Goal: Check status

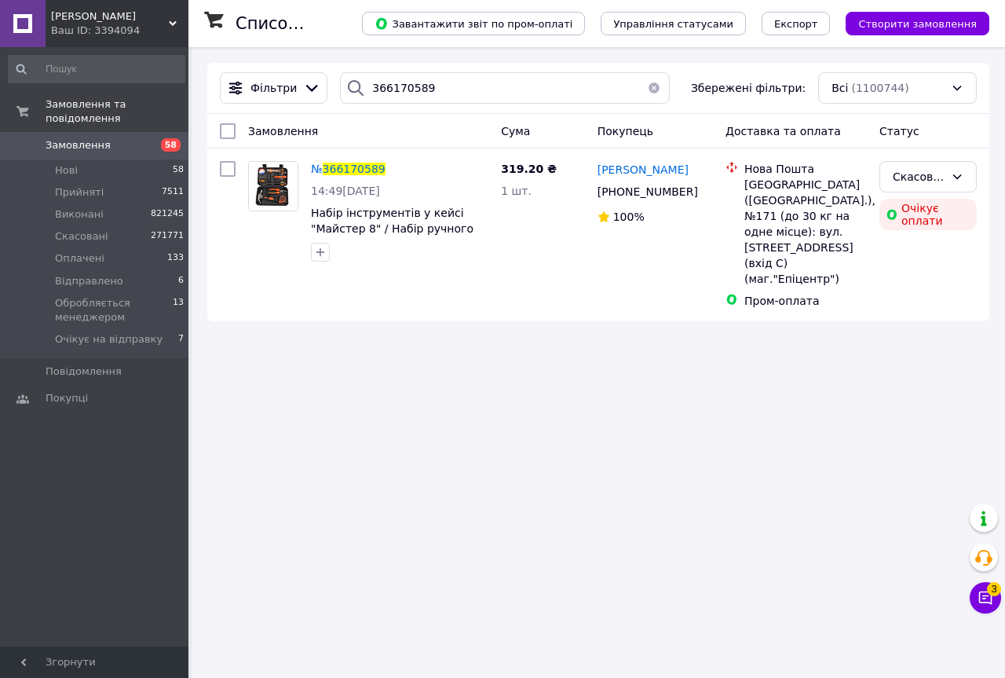
drag, startPoint x: 172, startPoint y: 25, endPoint x: 168, endPoint y: 35, distance: 10.9
click at [173, 25] on use at bounding box center [173, 23] width 8 height 5
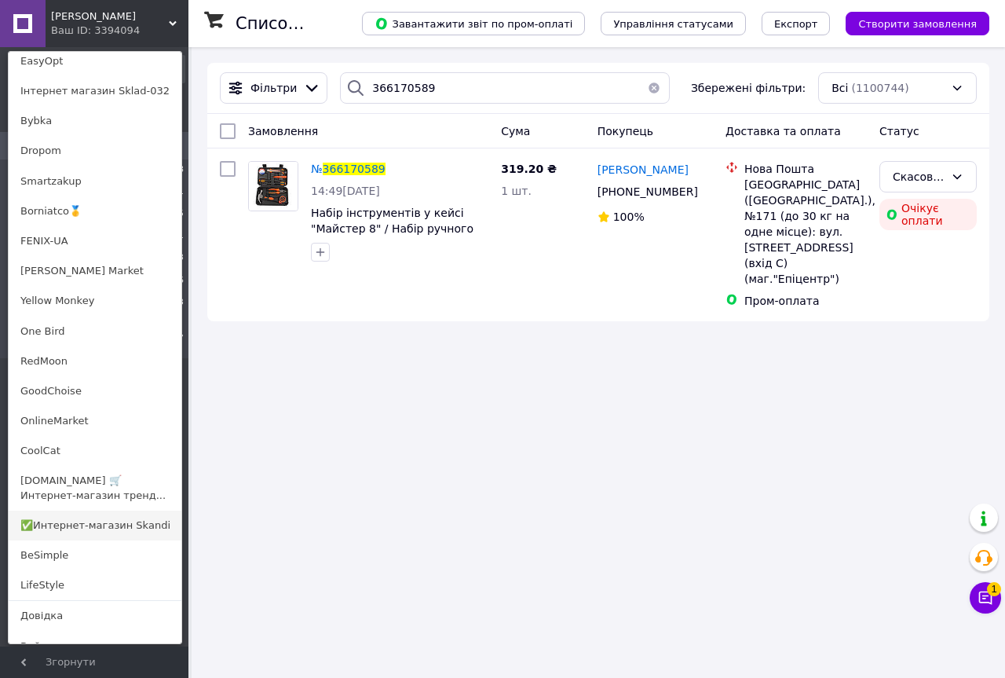
scroll to position [943, 0]
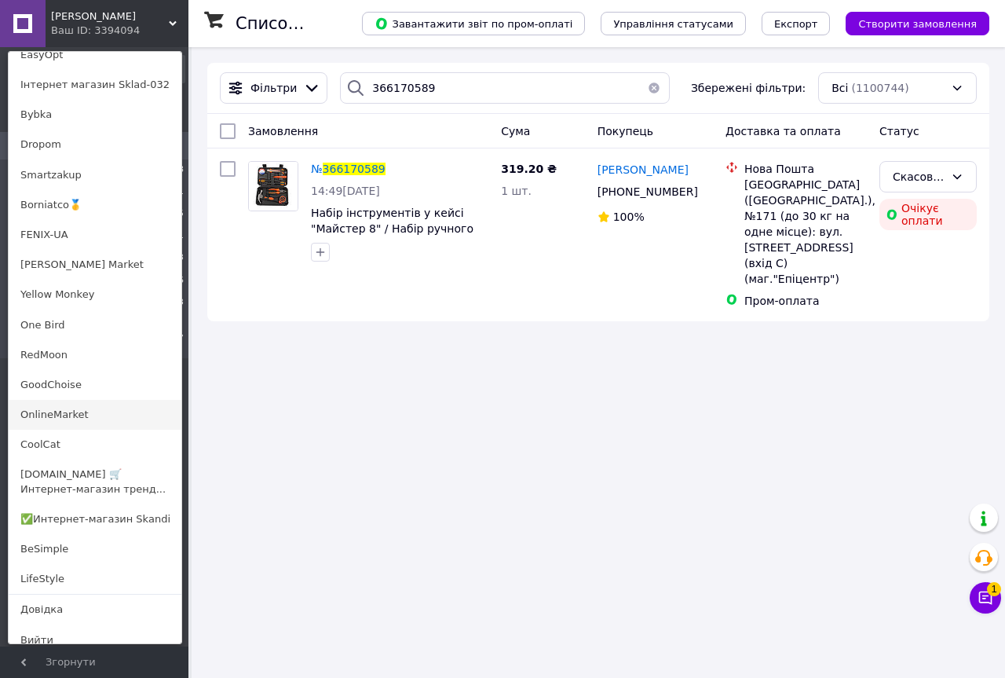
click at [55, 419] on link "OnlineMarket" at bounding box center [95, 415] width 173 height 30
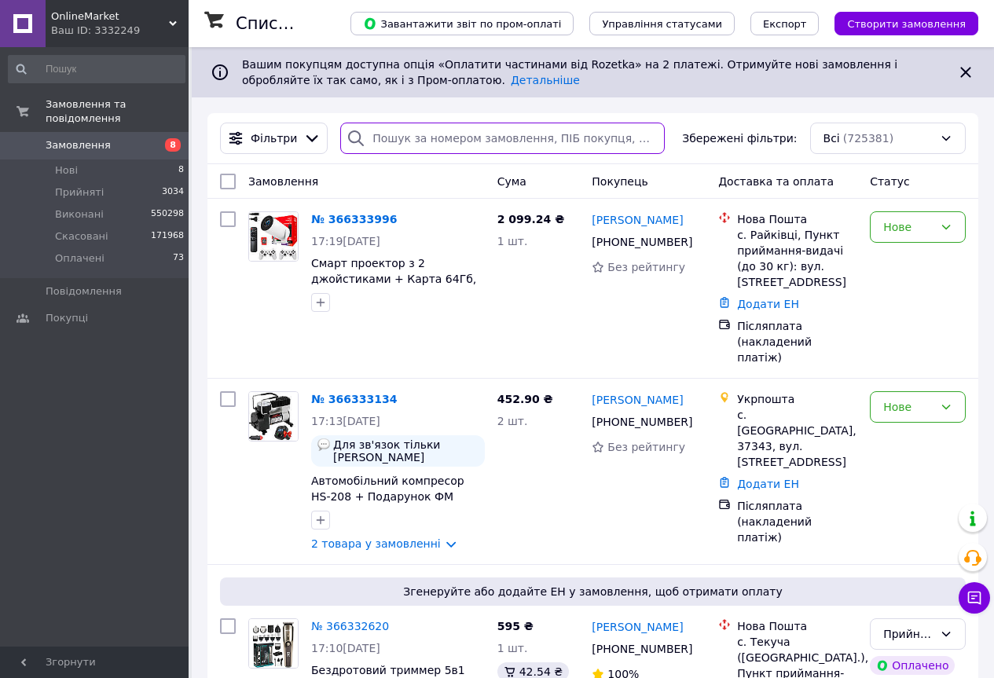
paste input "365891713"
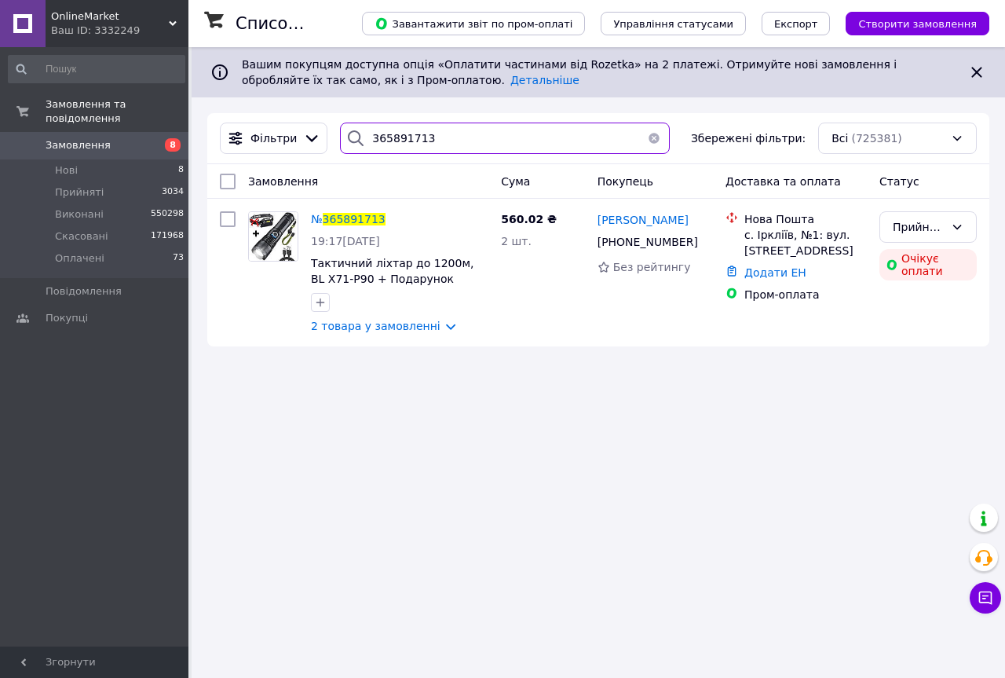
type input "365891713"
